Goal: Transaction & Acquisition: Purchase product/service

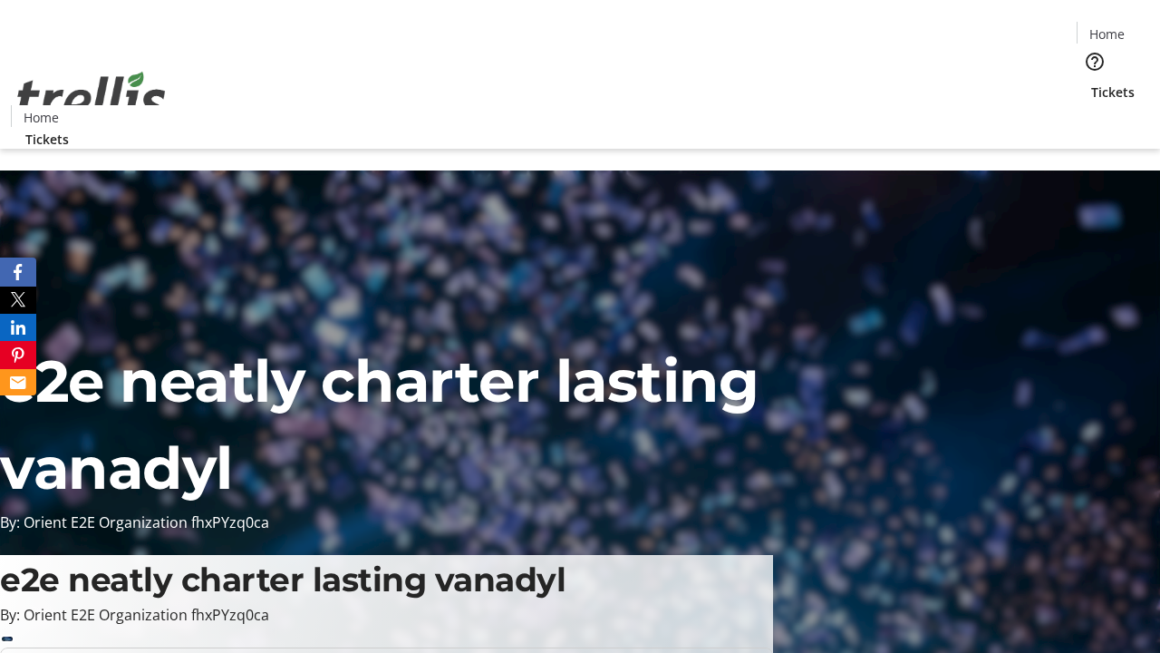
click at [1091, 82] on span "Tickets" at bounding box center [1113, 91] width 44 height 19
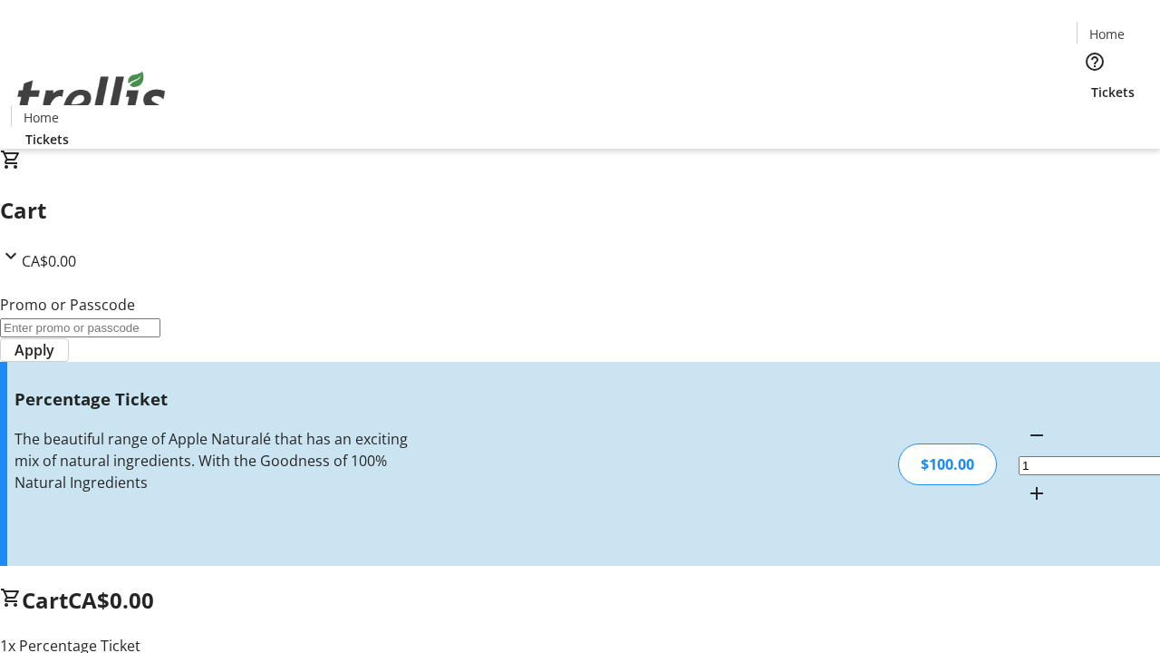
type input "FOO"
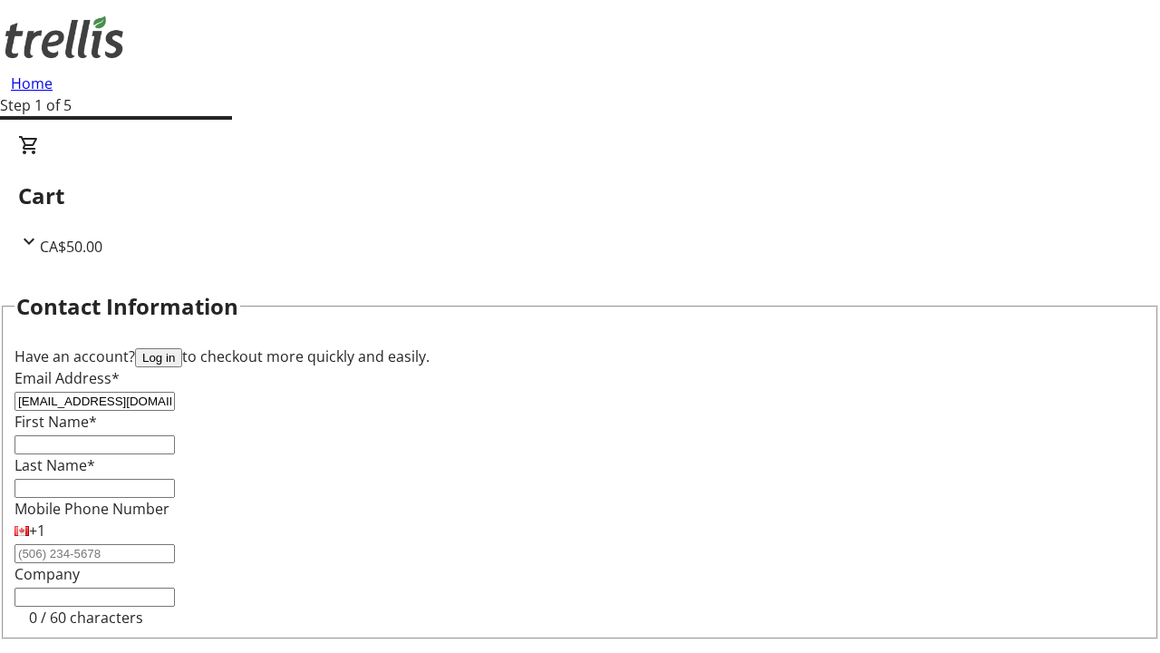
type input "[EMAIL_ADDRESS][DOMAIN_NAME]"
type input "[GEOGRAPHIC_DATA]"
type input "[PERSON_NAME]"
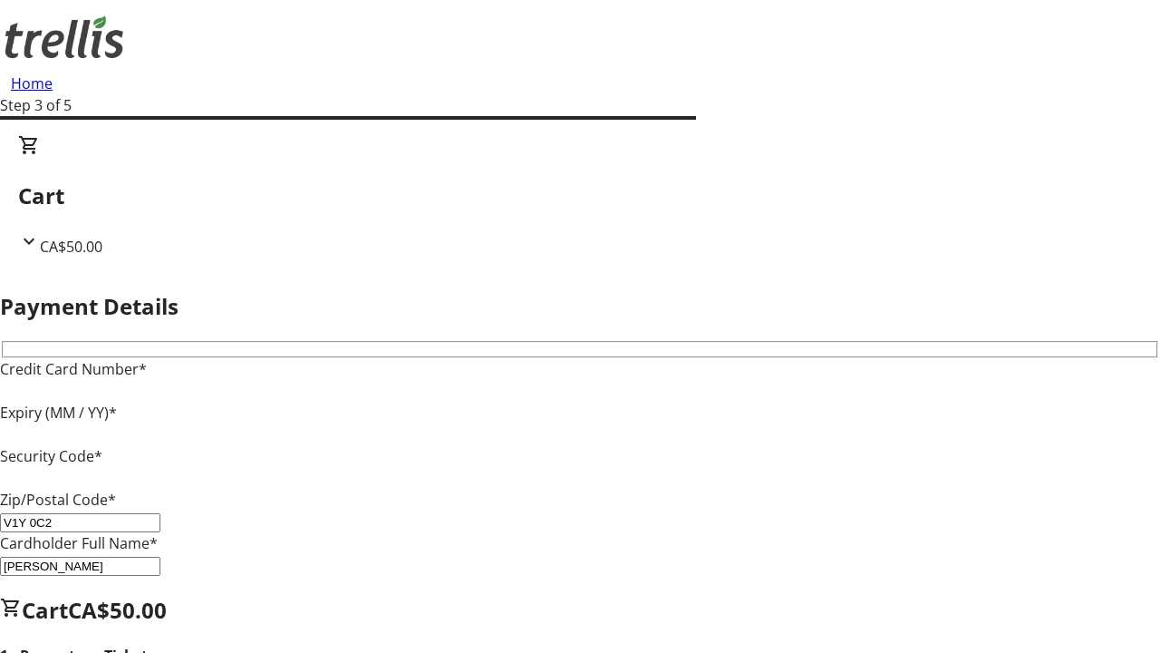
type input "V1Y 0C2"
